Goal: Task Accomplishment & Management: Use online tool/utility

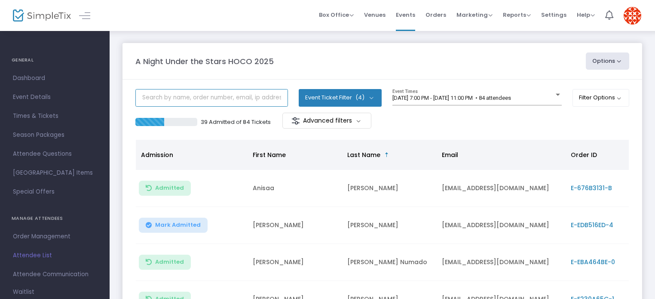
click at [220, 99] on input "text" at bounding box center [211, 98] width 153 height 18
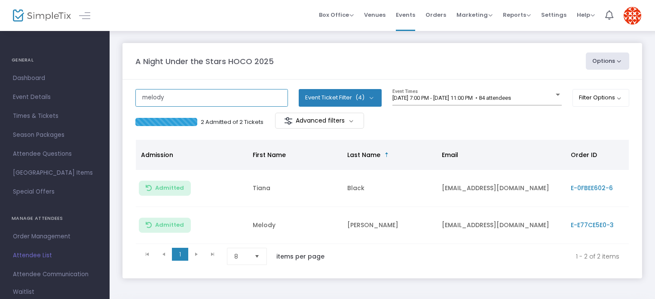
click at [146, 98] on input "melody" at bounding box center [211, 98] width 153 height 18
type input "m"
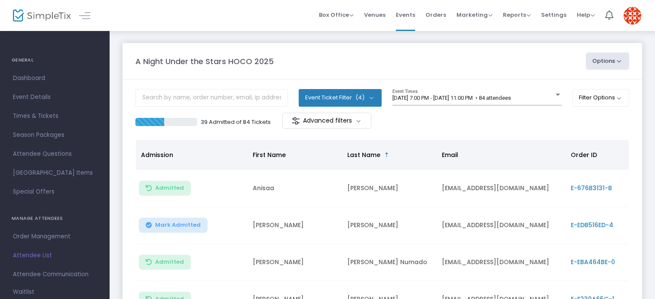
click at [582, 223] on span "E-EDB516ED-4" at bounding box center [592, 225] width 43 height 9
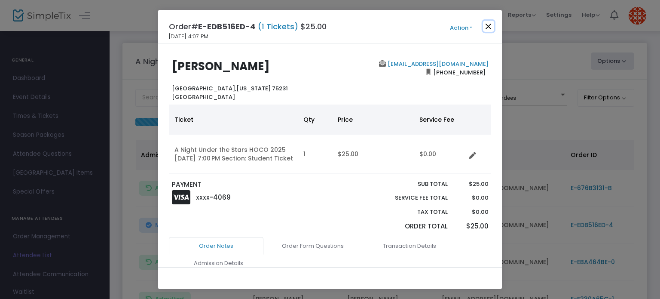
click at [489, 25] on button "Close" at bounding box center [488, 26] width 11 height 11
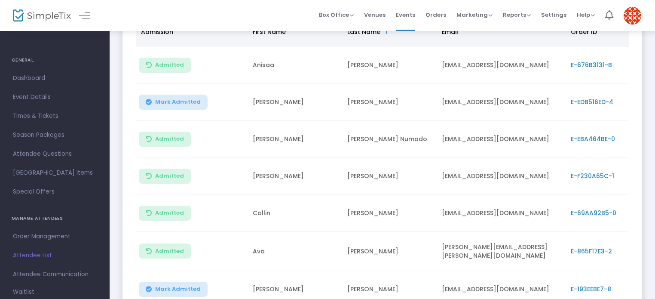
scroll to position [123, 0]
drag, startPoint x: 185, startPoint y: 101, endPoint x: 196, endPoint y: 109, distance: 14.2
click at [185, 100] on span "Mark Admitted" at bounding box center [178, 102] width 46 height 7
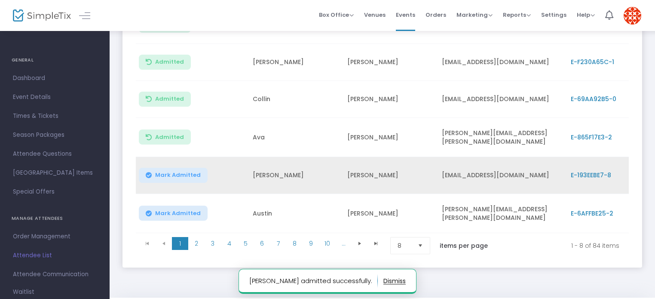
scroll to position [251, 0]
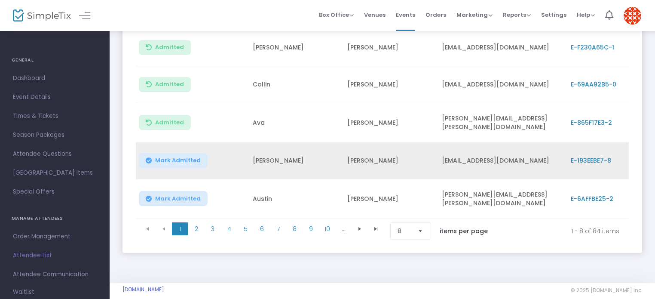
click at [163, 157] on span "Mark Admitted" at bounding box center [178, 160] width 46 height 7
